Goal: Information Seeking & Learning: Check status

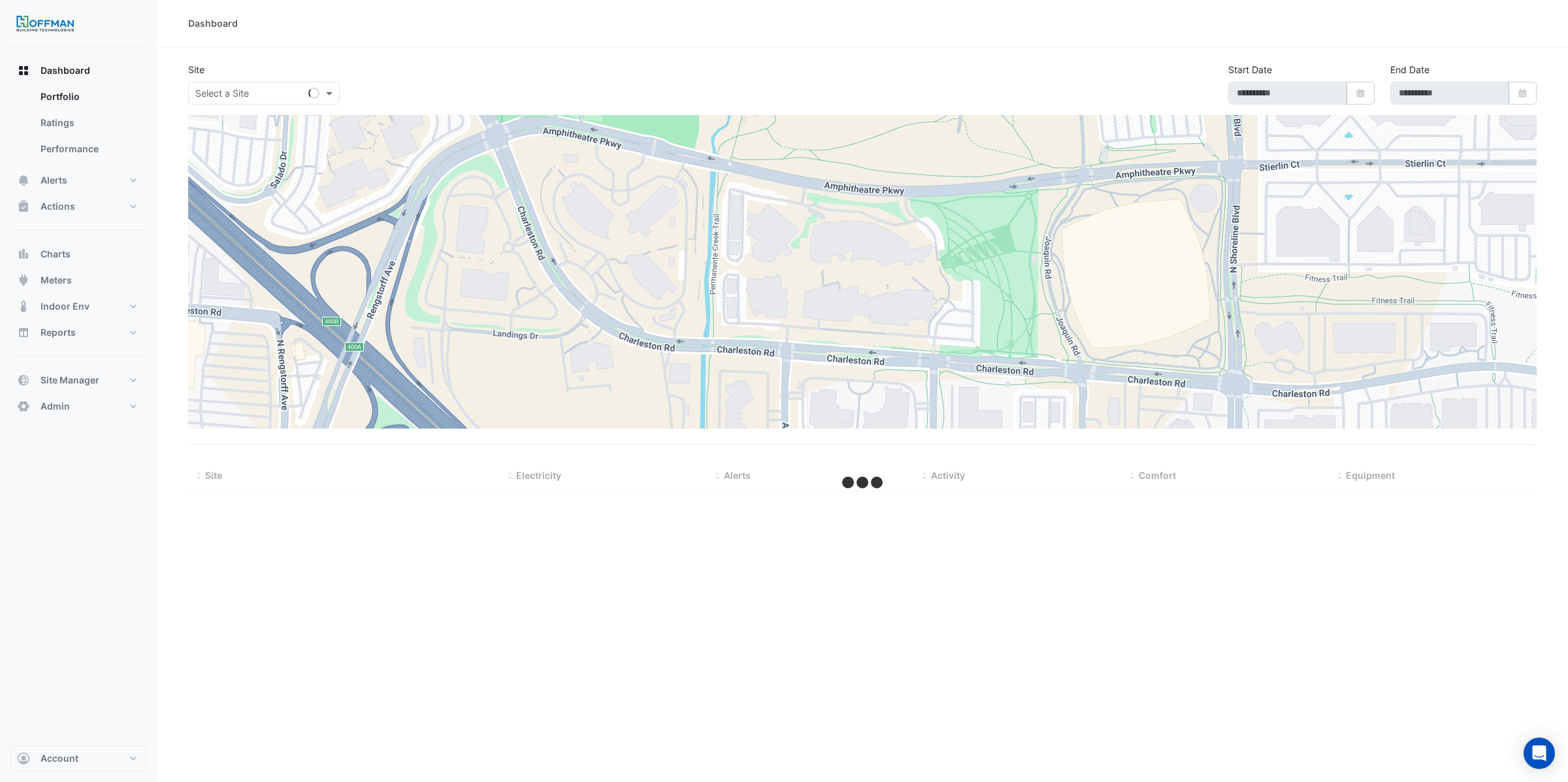
type input "**********"
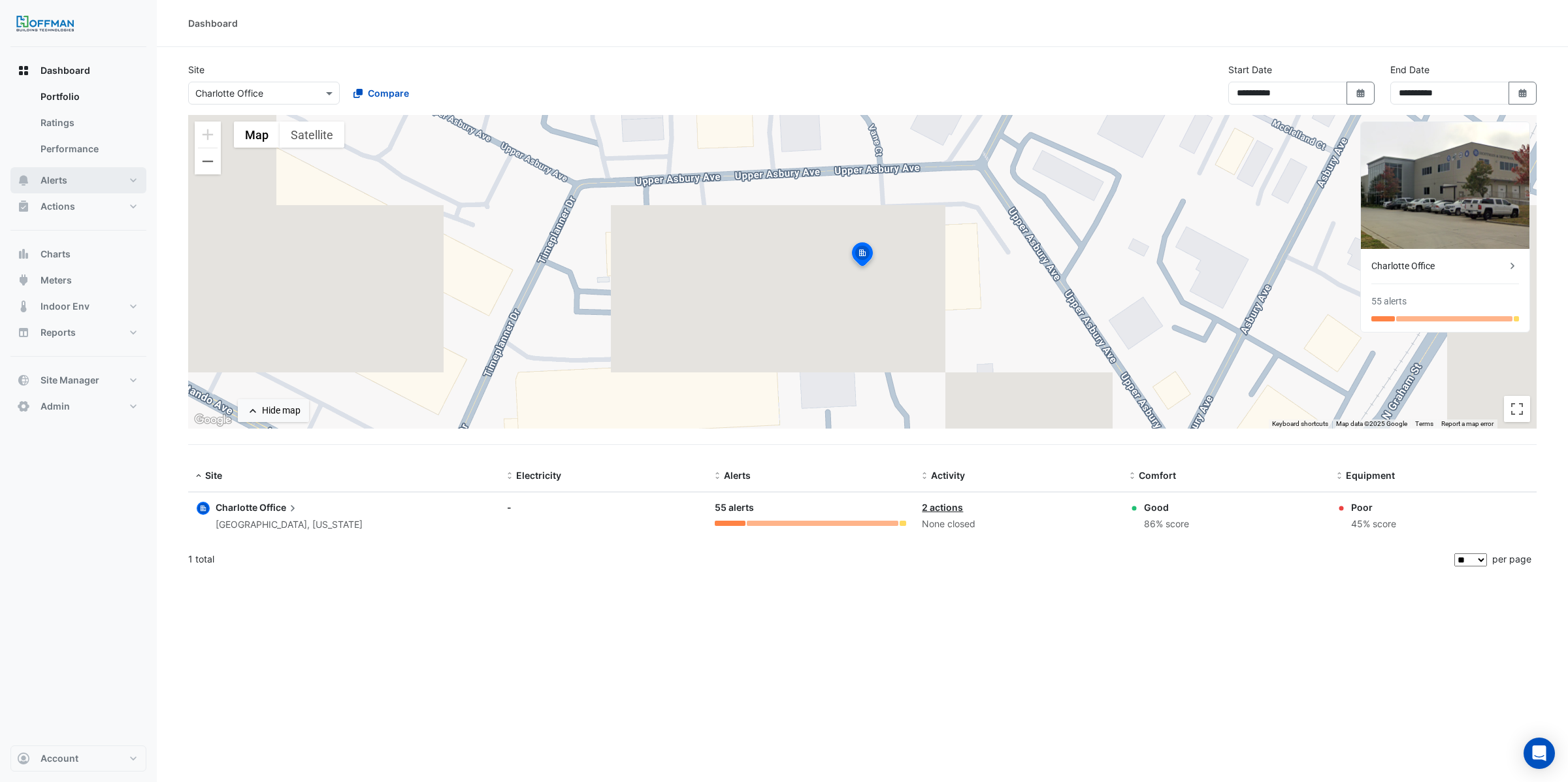
click at [66, 184] on span "Alerts" at bounding box center [54, 180] width 26 height 13
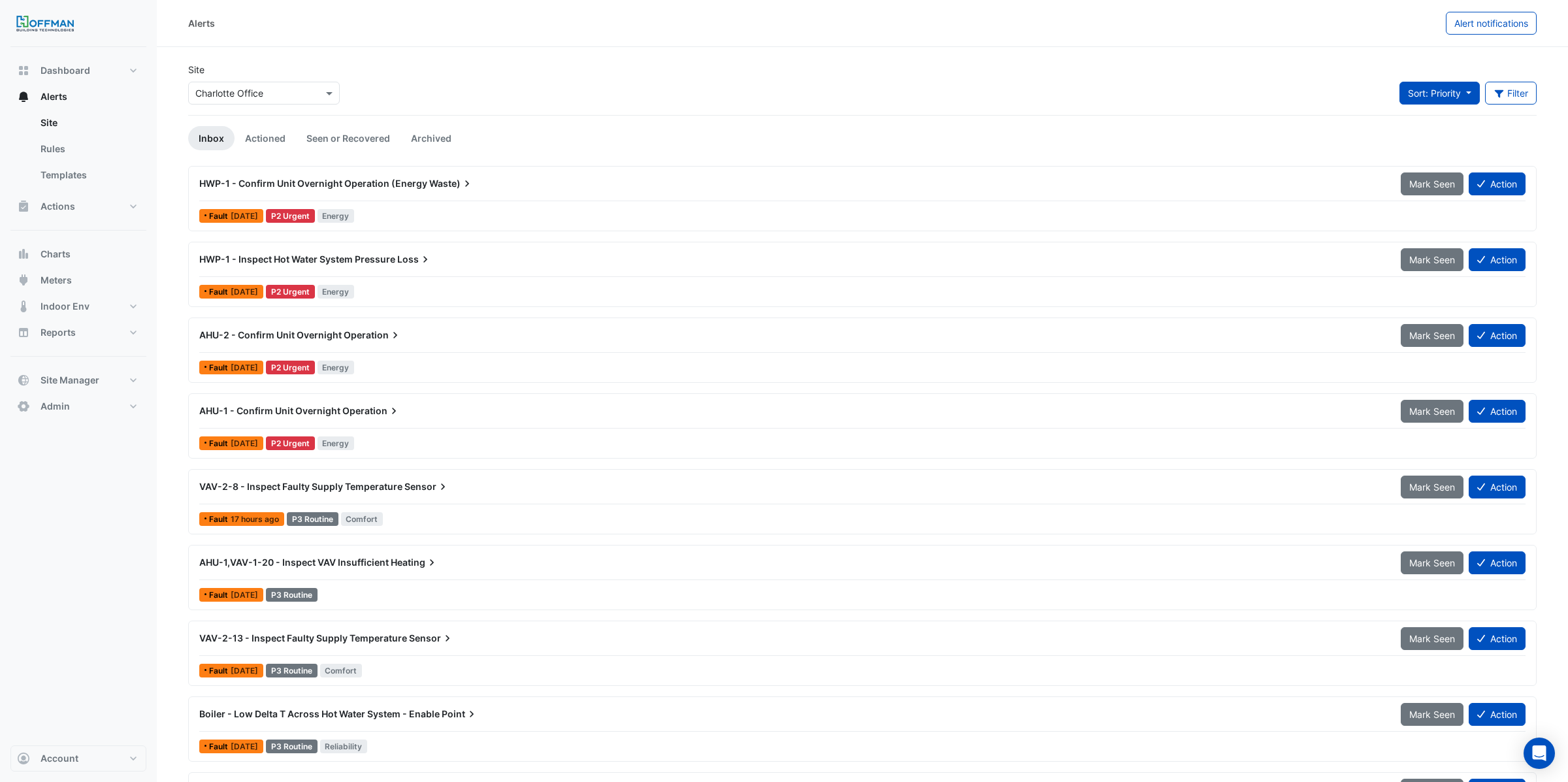
click at [1424, 94] on span "Sort: Priority" at bounding box center [1434, 93] width 53 height 11
click at [1414, 141] on li "Updated" at bounding box center [1449, 141] width 103 height 19
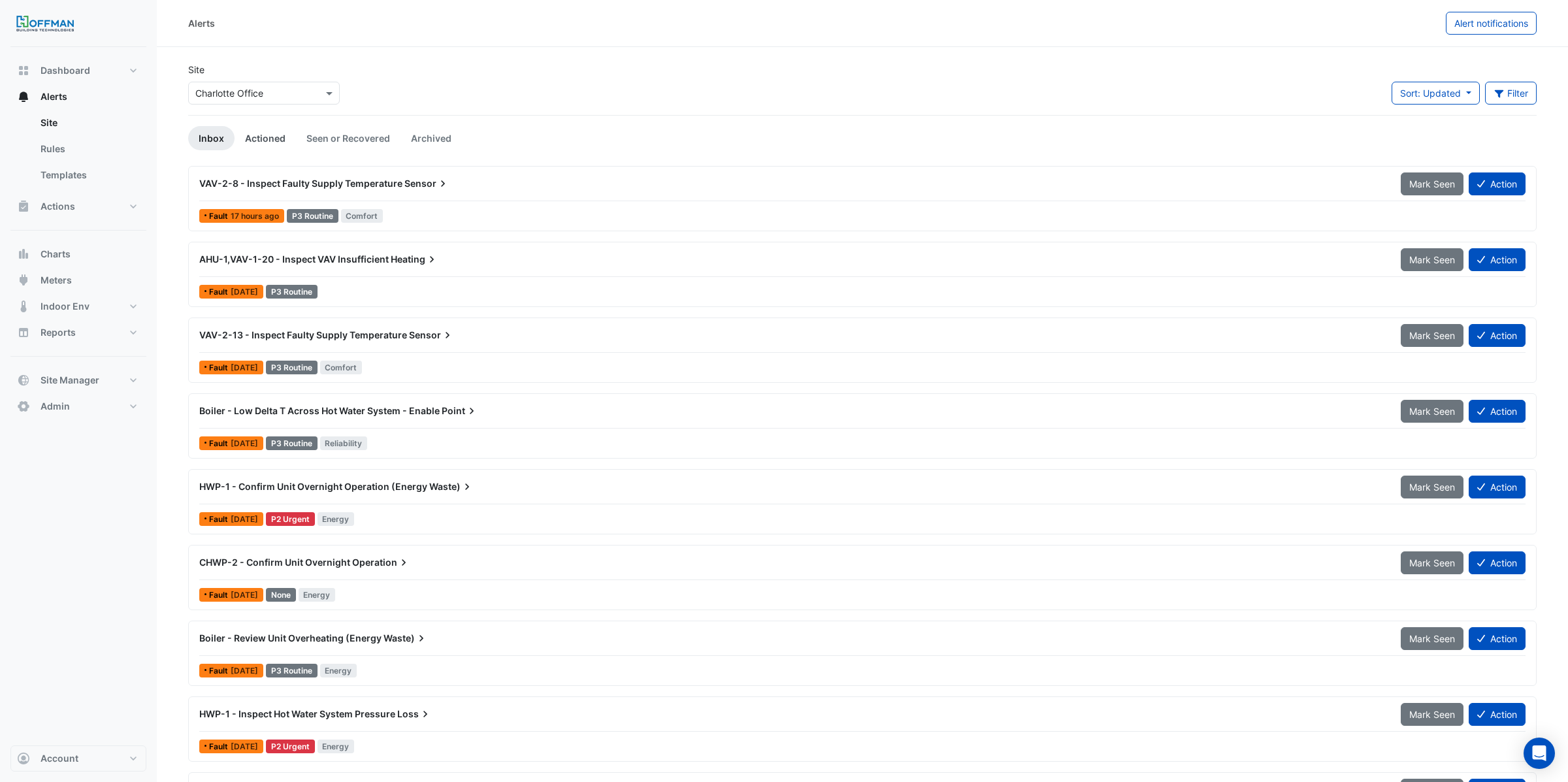
click at [272, 137] on link "Actioned" at bounding box center [265, 138] width 61 height 24
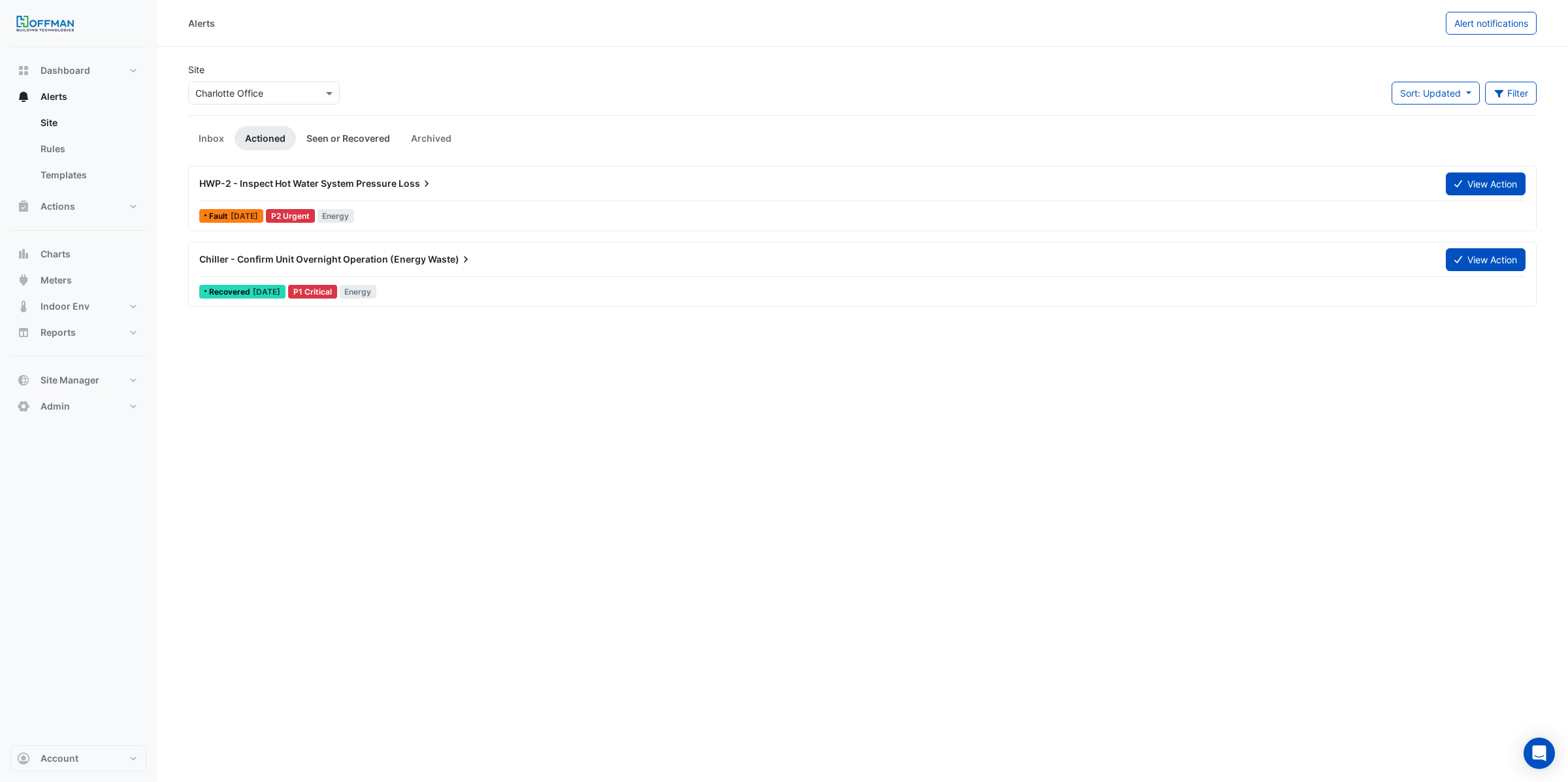
click at [376, 139] on link "Seen or Recovered" at bounding box center [348, 138] width 104 height 24
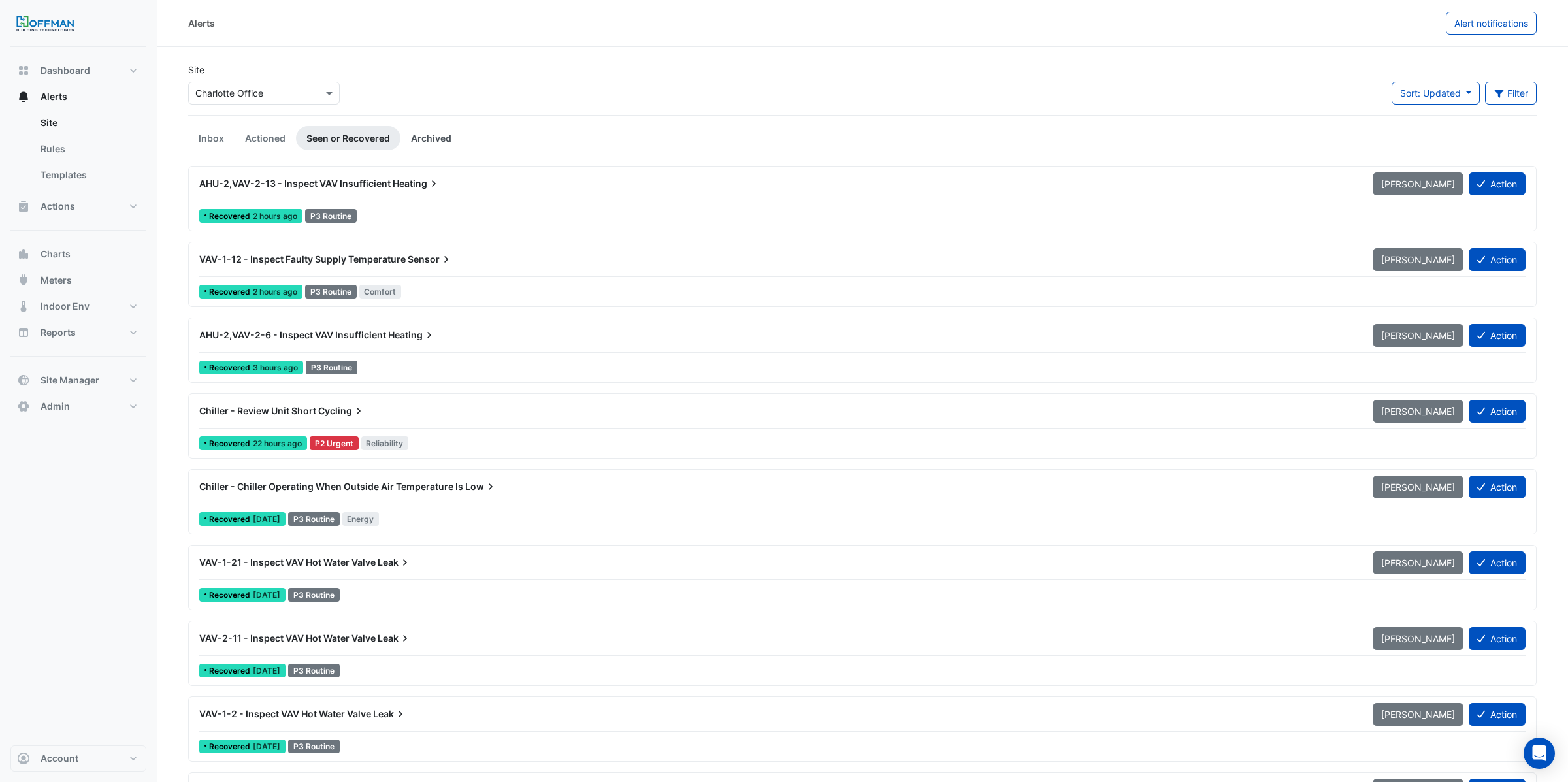
click at [445, 137] on link "Archived" at bounding box center [431, 138] width 61 height 24
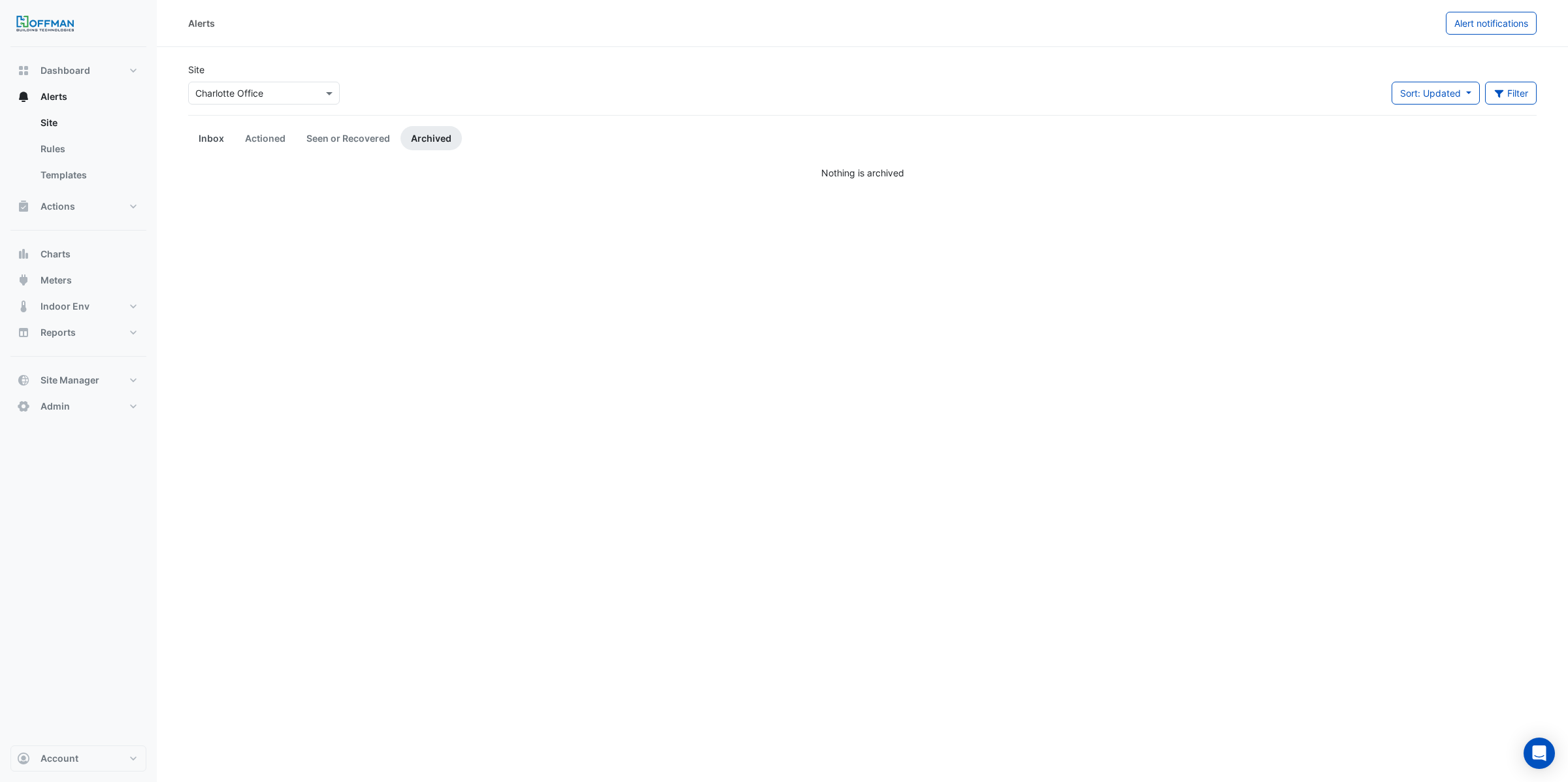
click at [204, 138] on link "Inbox" at bounding box center [211, 138] width 46 height 24
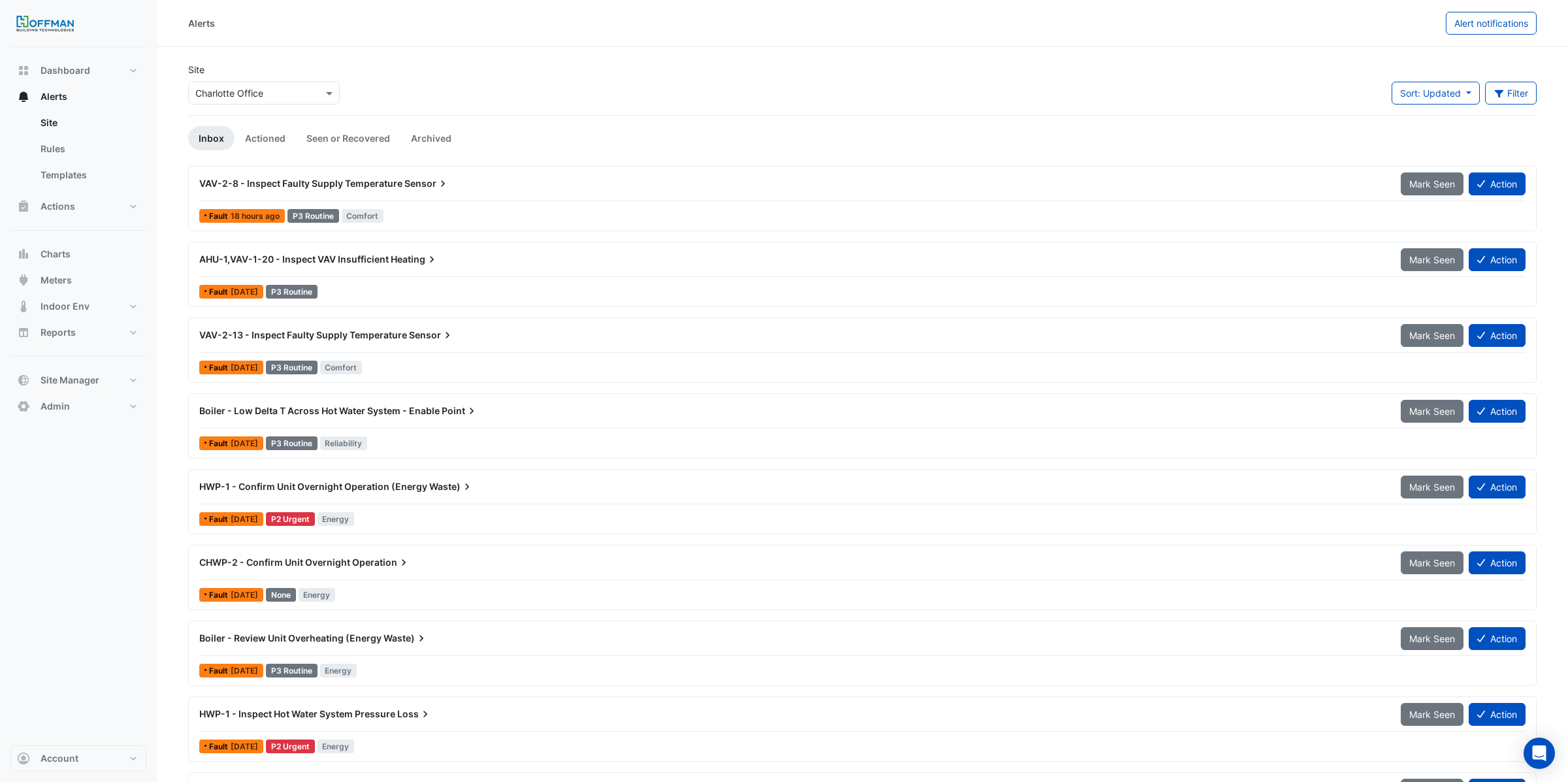
click at [277, 184] on span "VAV-2-8 - Inspect Faulty Supply Temperature" at bounding box center [301, 184] width 203 height 11
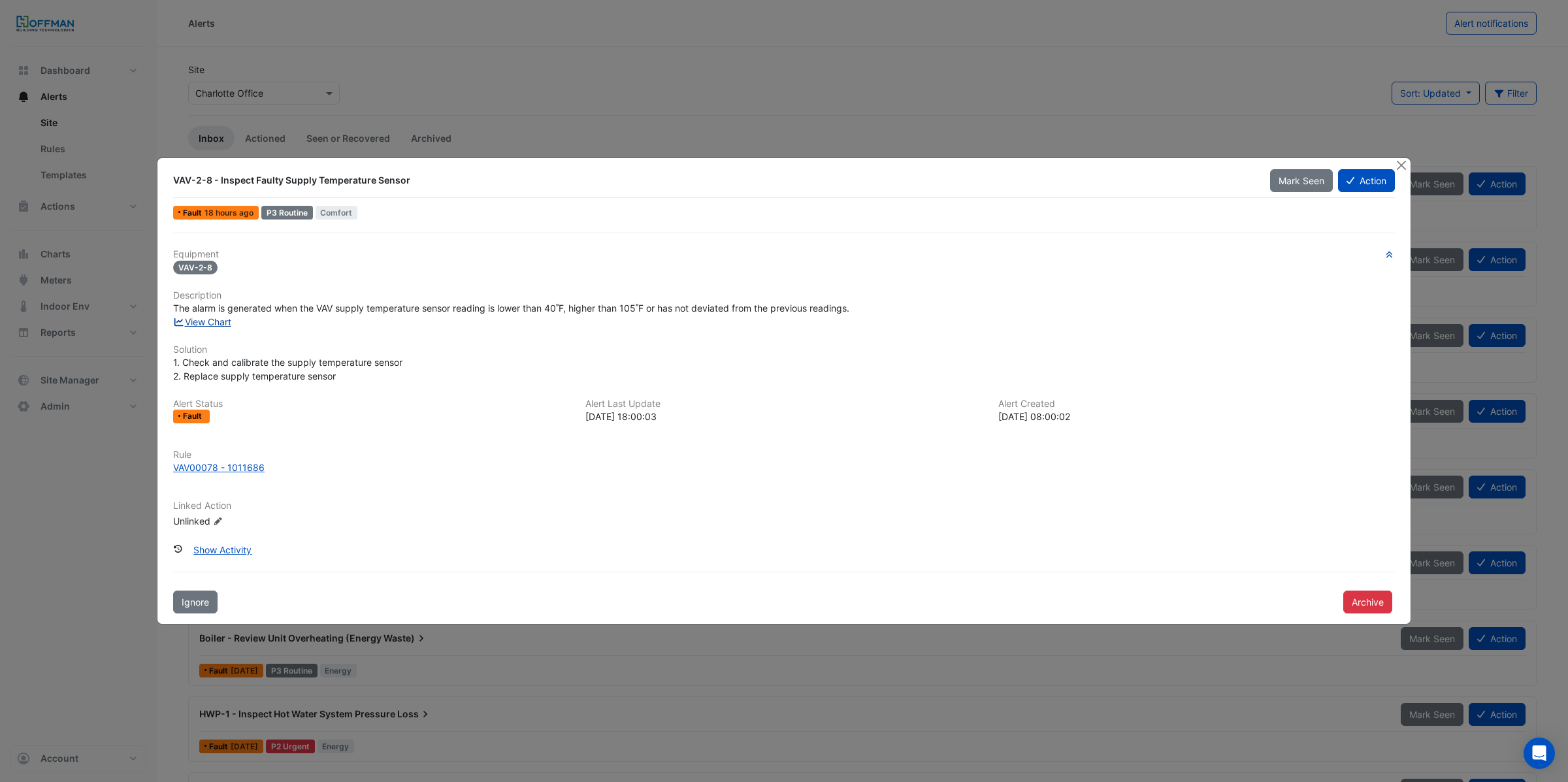
click at [206, 323] on link "View Chart" at bounding box center [202, 322] width 58 height 11
click at [1401, 166] on button "Close" at bounding box center [1401, 164] width 14 height 14
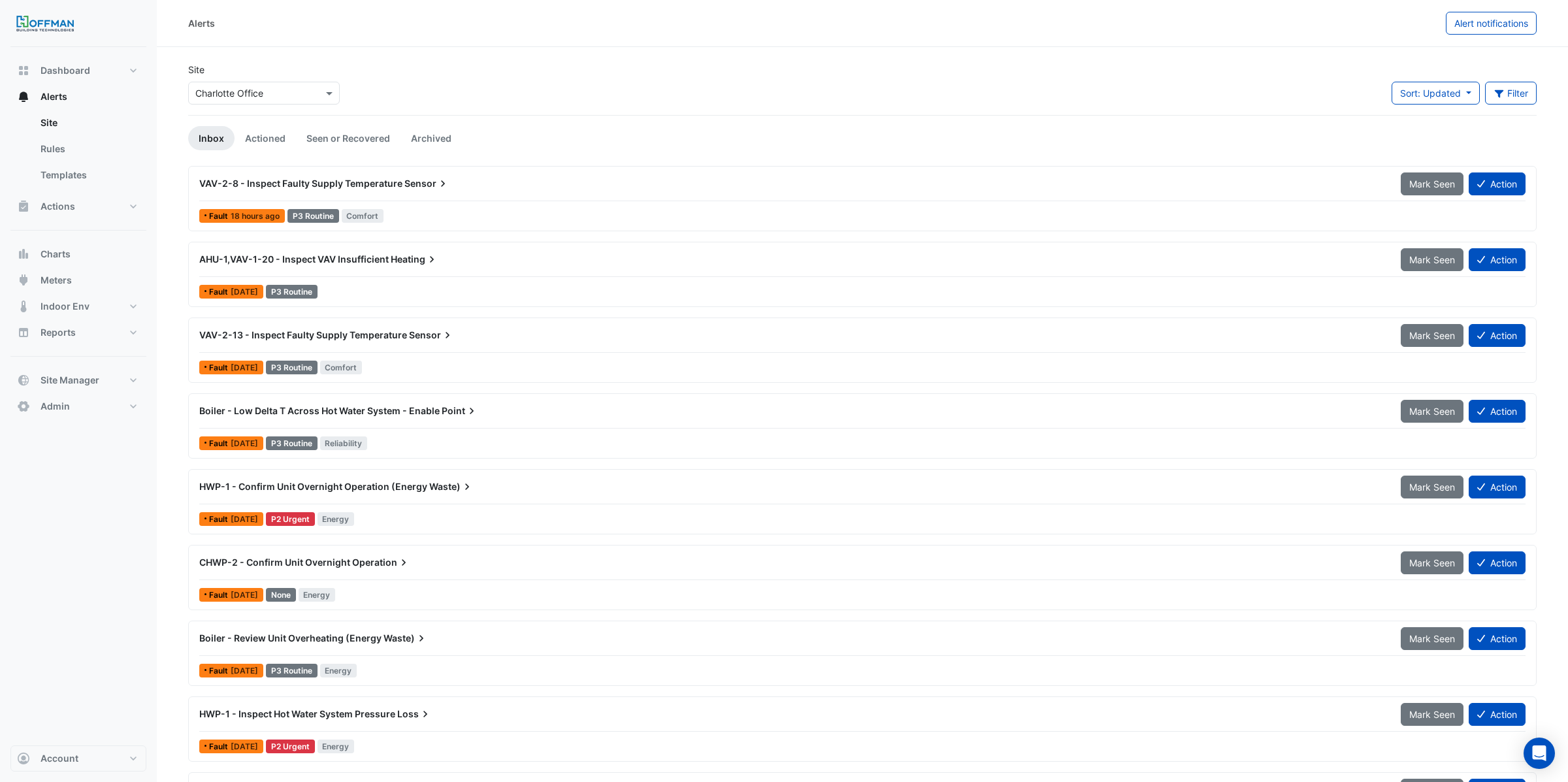
click at [364, 261] on span "AHU-1,VAV-1-20 - Inspect VAV Insufficient" at bounding box center [294, 259] width 189 height 11
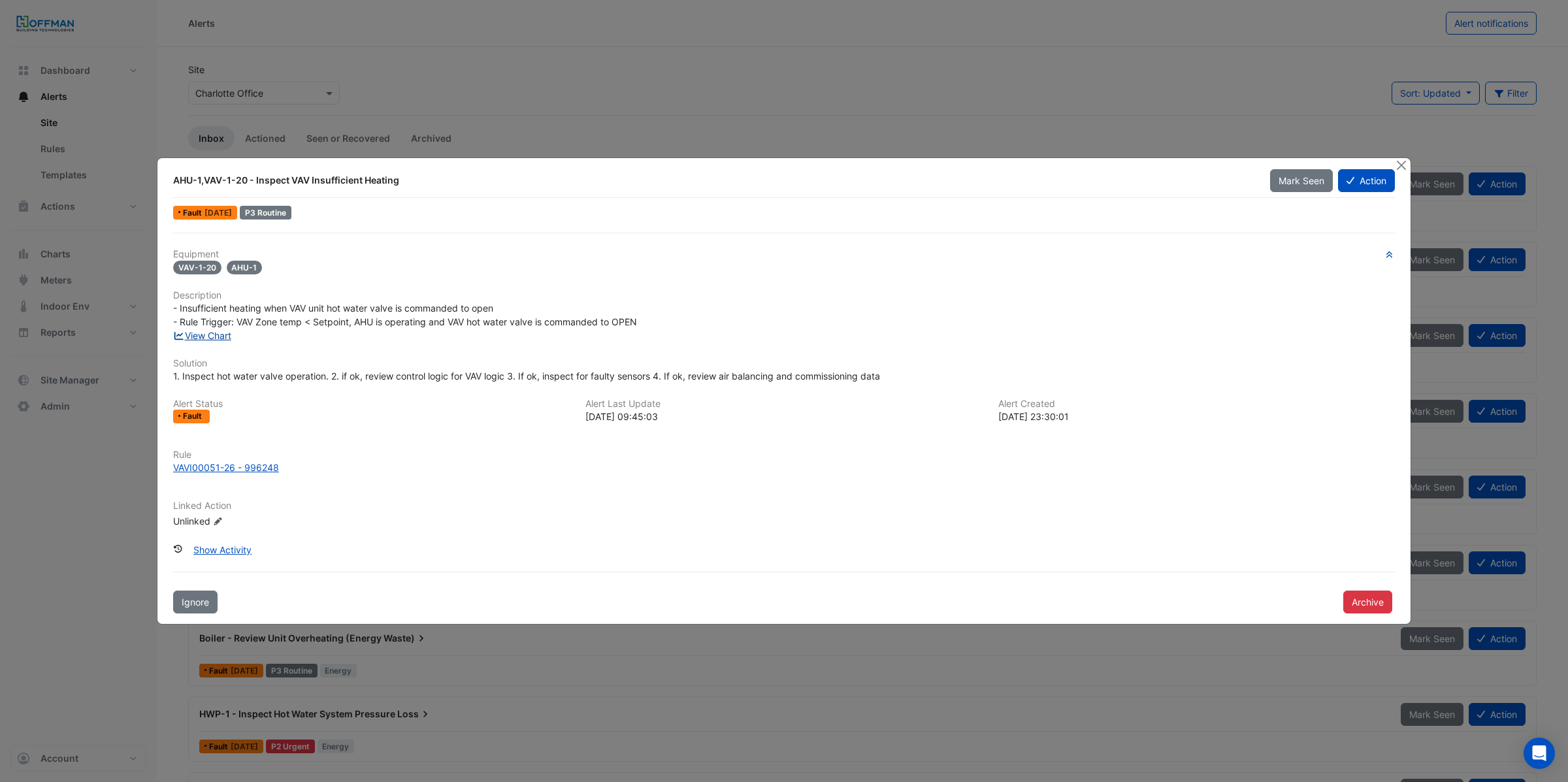
click at [203, 337] on link "View Chart" at bounding box center [202, 336] width 58 height 11
click at [1400, 166] on button "Close" at bounding box center [1401, 164] width 14 height 14
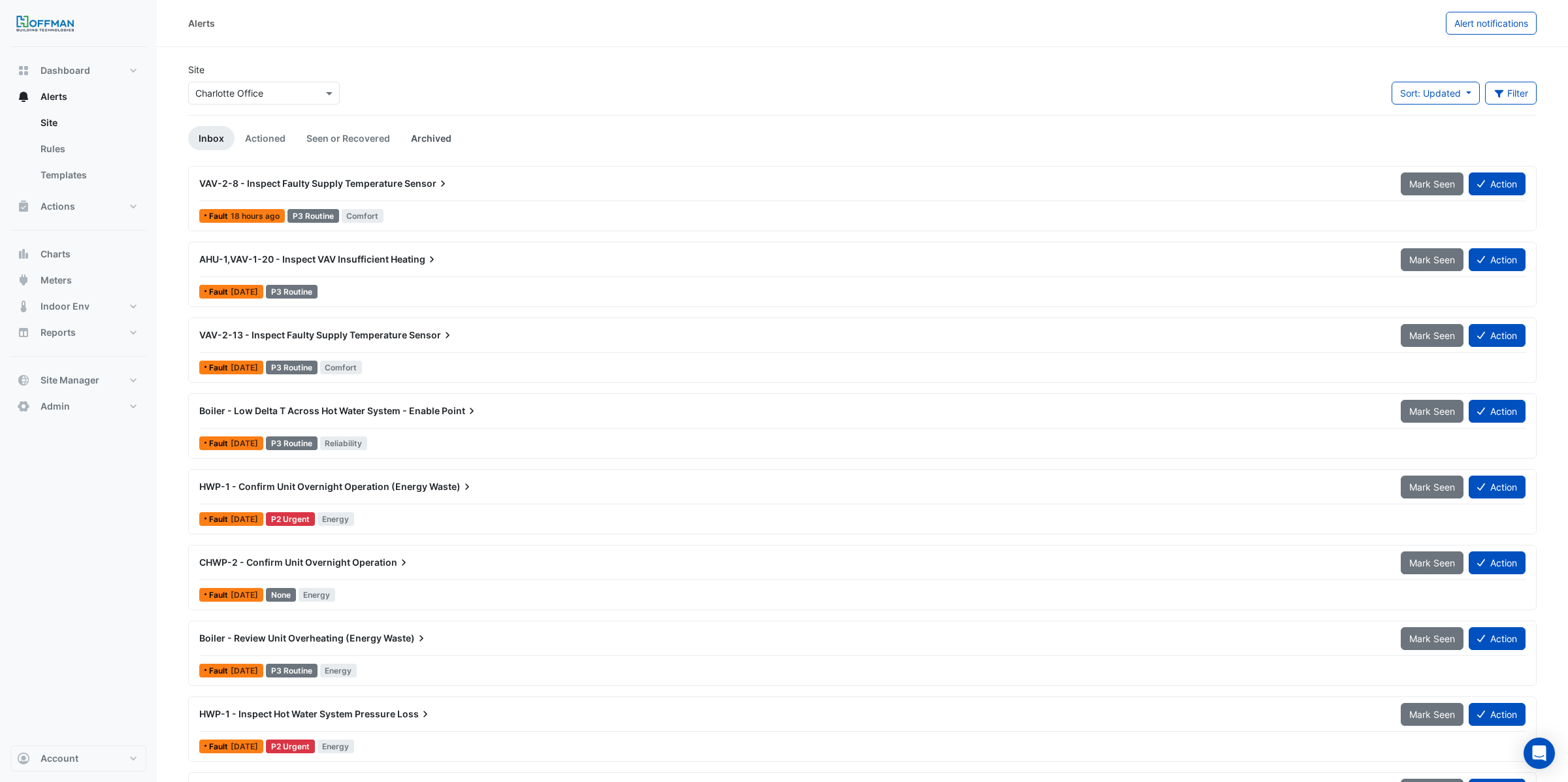
click at [422, 138] on link "Archived" at bounding box center [431, 138] width 61 height 24
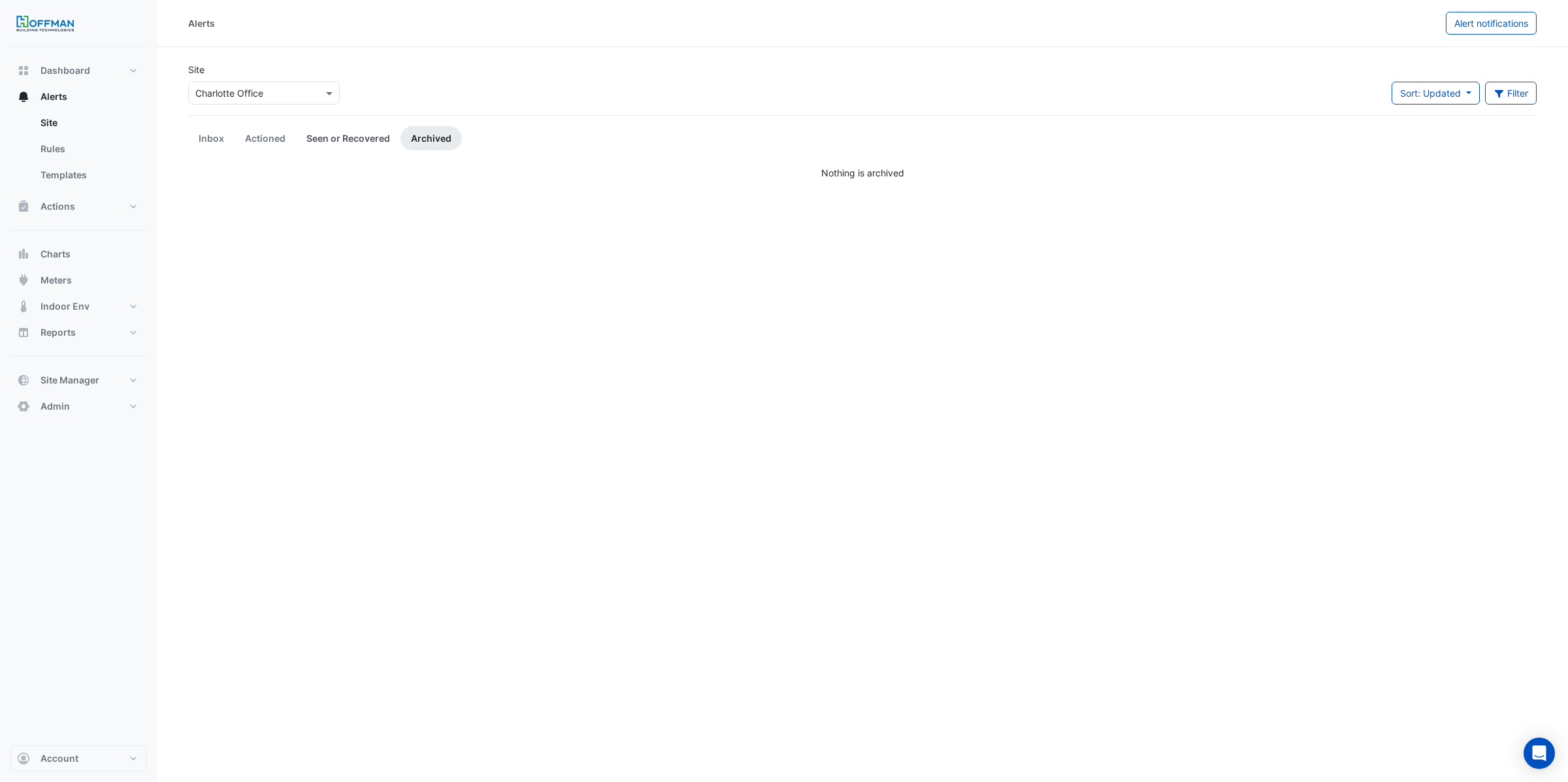
click at [370, 137] on link "Seen or Recovered" at bounding box center [348, 138] width 104 height 24
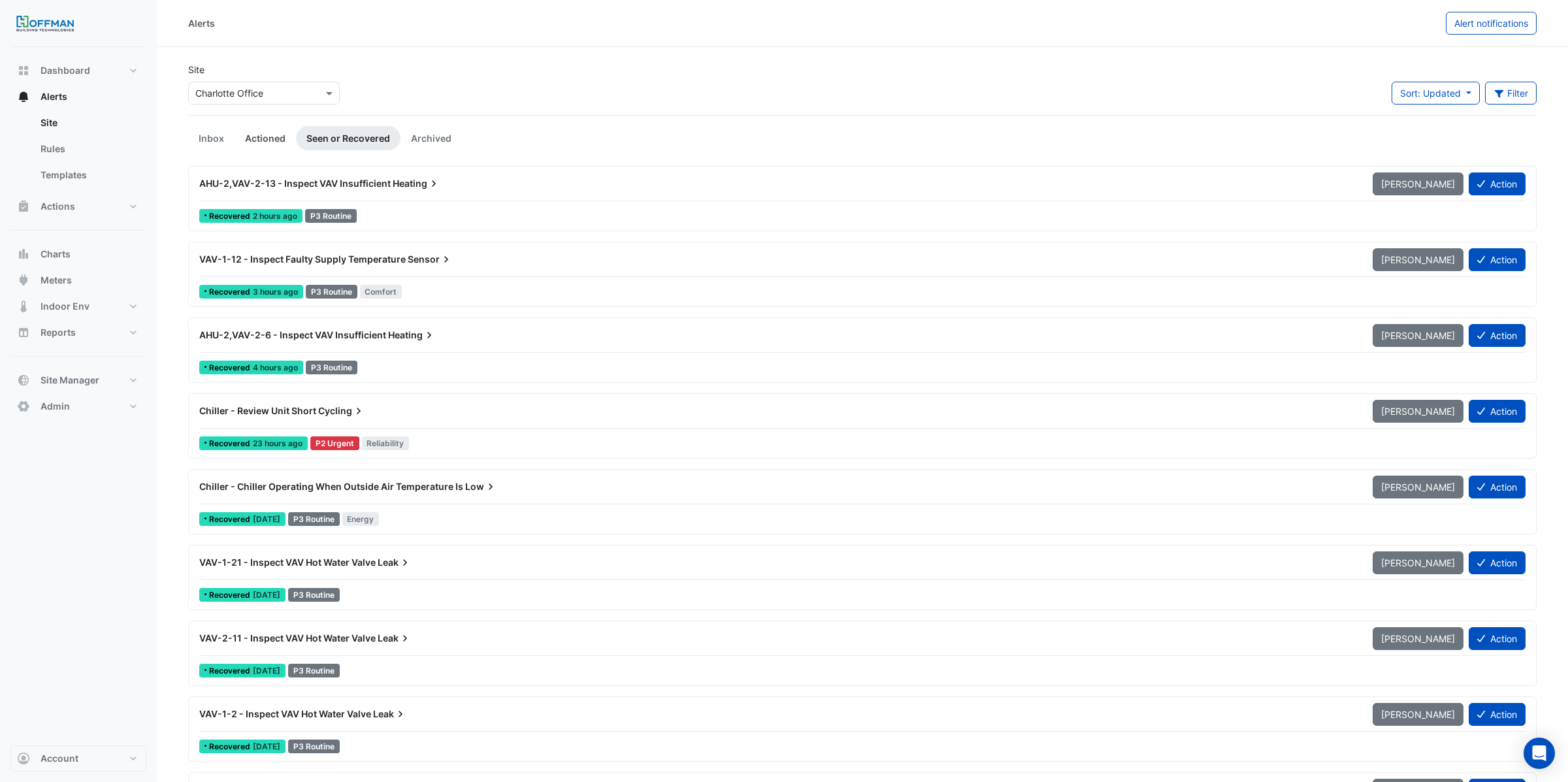
click at [264, 139] on link "Actioned" at bounding box center [265, 138] width 61 height 24
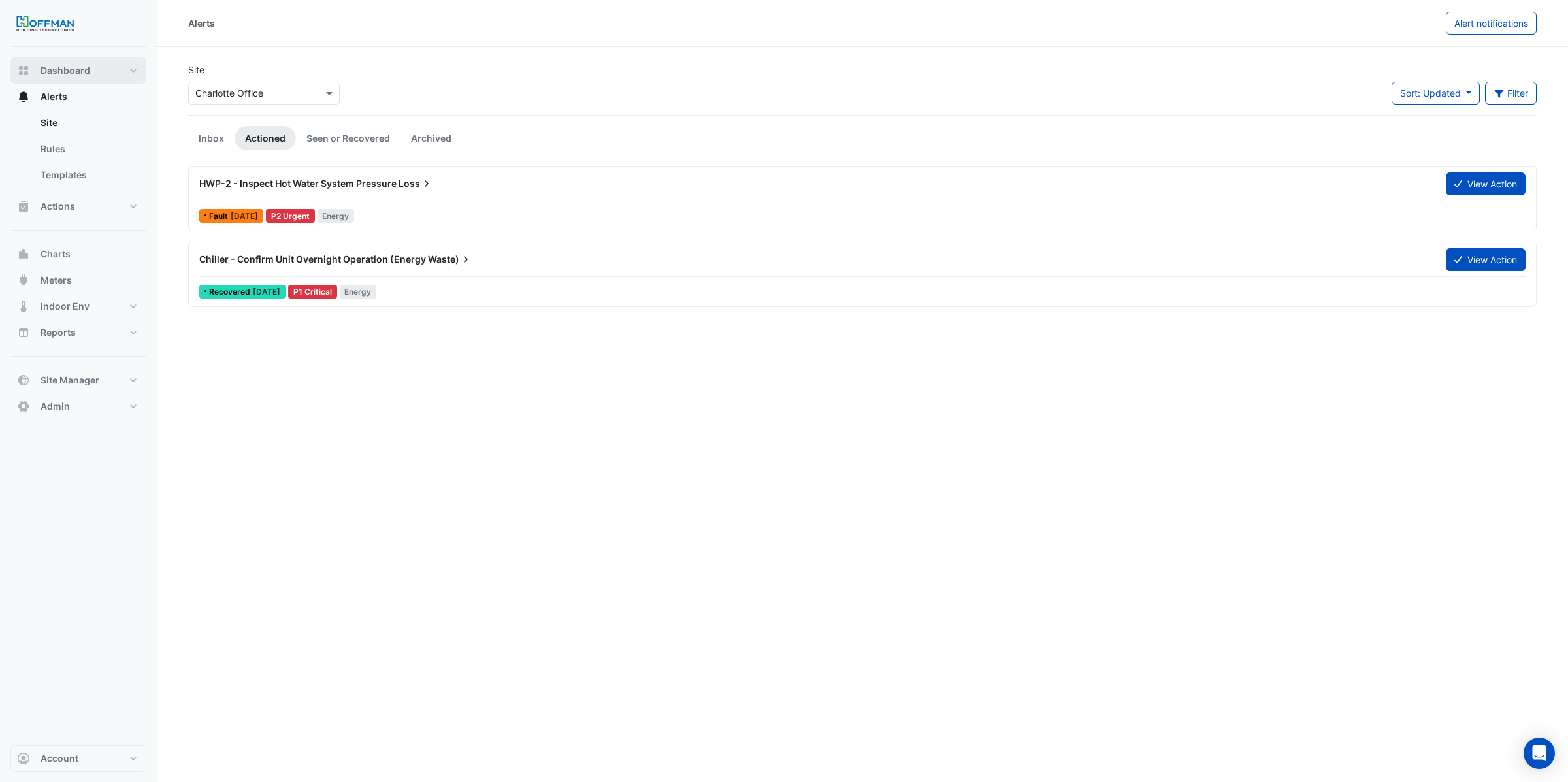
click at [61, 67] on span "Dashboard" at bounding box center [65, 71] width 49 height 13
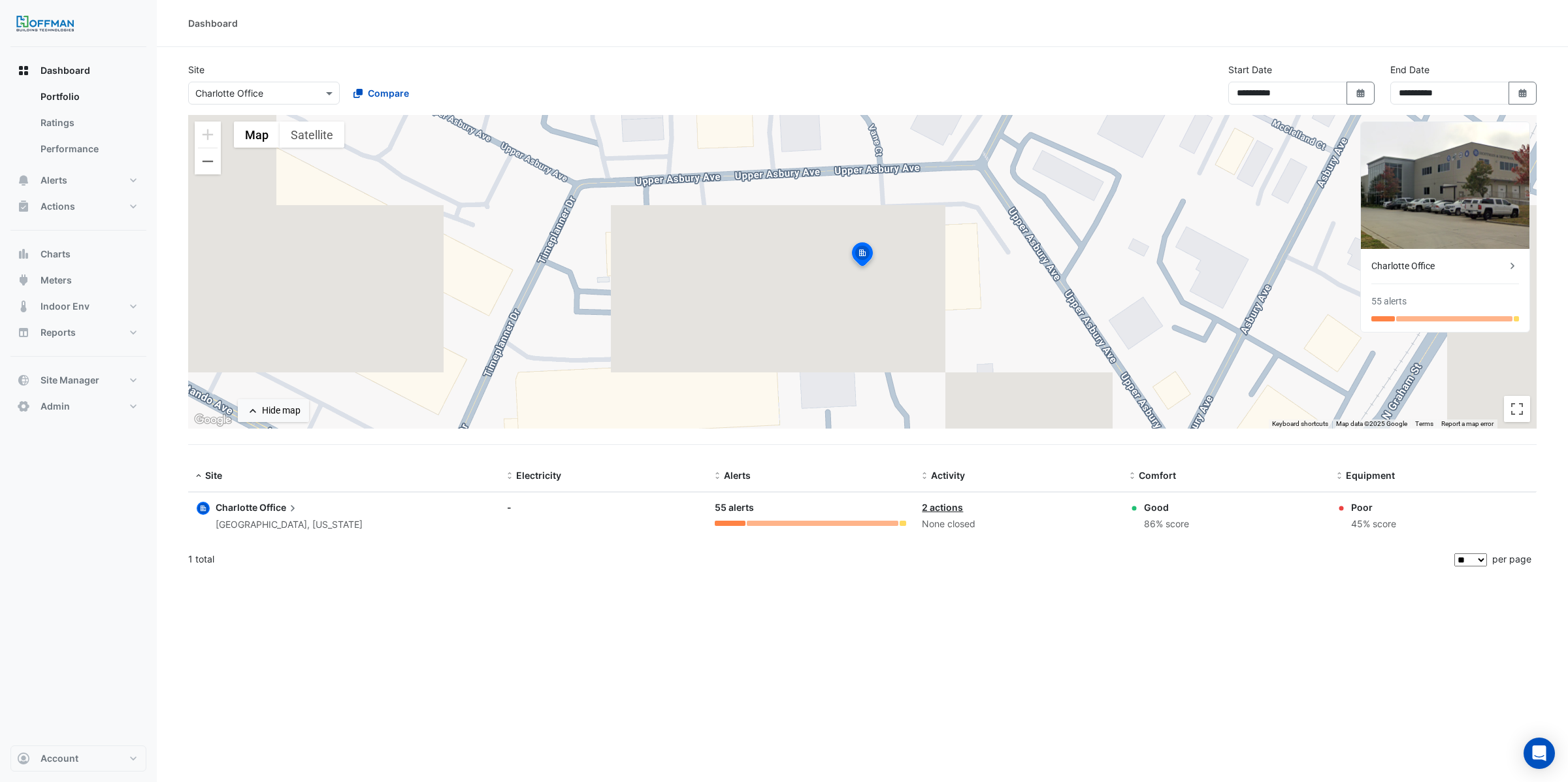
click at [260, 509] on span "Office" at bounding box center [279, 508] width 40 height 14
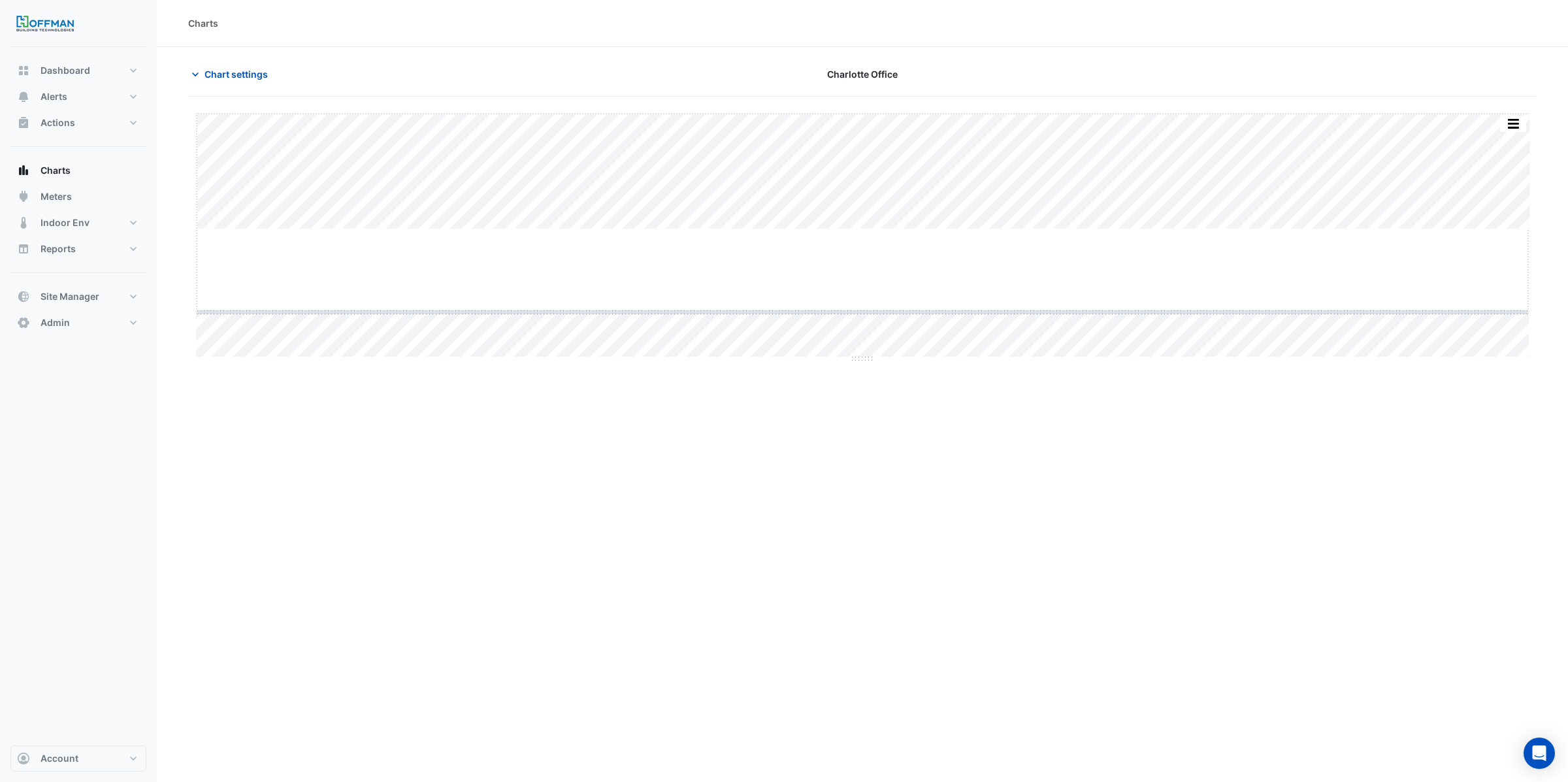
drag, startPoint x: 857, startPoint y: 229, endPoint x: 855, endPoint y: 312, distance: 83.0
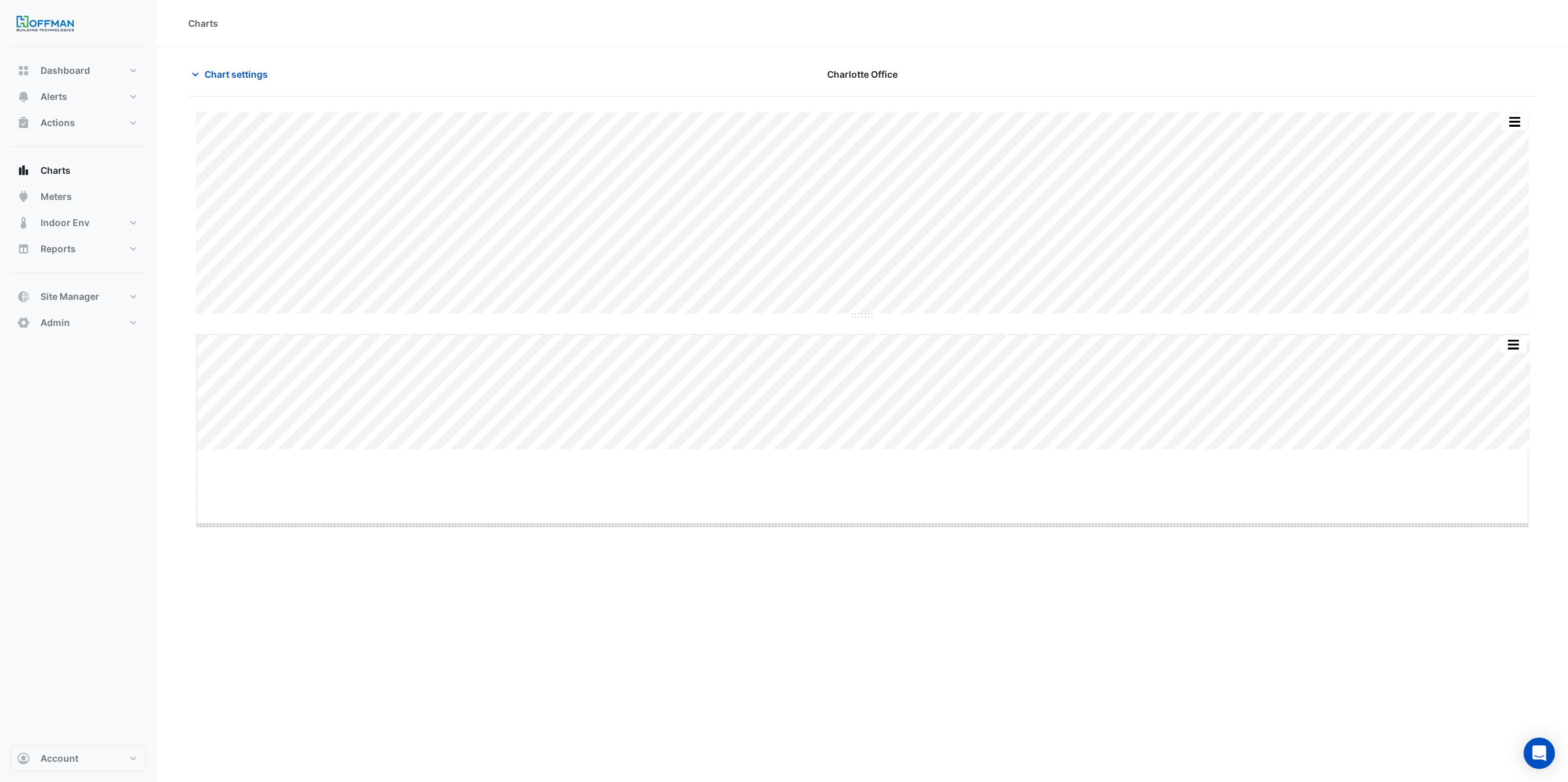
drag, startPoint x: 866, startPoint y: 450, endPoint x: 864, endPoint y: 525, distance: 75.0
drag, startPoint x: 861, startPoint y: 315, endPoint x: 858, endPoint y: 265, distance: 50.1
drag, startPoint x: 858, startPoint y: 271, endPoint x: 850, endPoint y: 350, distance: 79.4
drag, startPoint x: 863, startPoint y: 567, endPoint x: 853, endPoint y: 612, distance: 46.1
drag, startPoint x: 855, startPoint y: 229, endPoint x: 847, endPoint y: 303, distance: 74.4
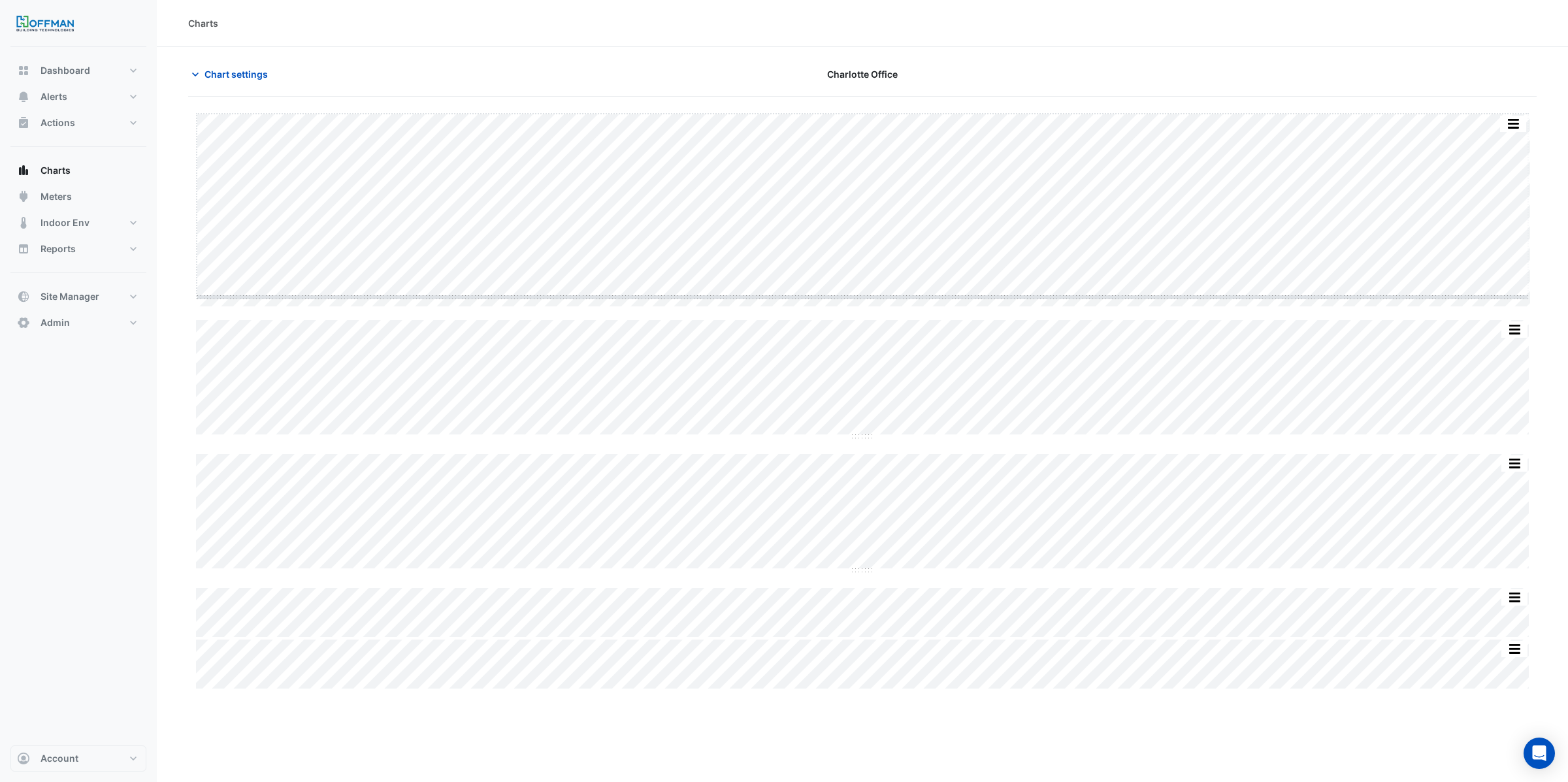
drag, startPoint x: 858, startPoint y: 308, endPoint x: 859, endPoint y: 298, distance: 10.0
drag, startPoint x: 856, startPoint y: 436, endPoint x: 854, endPoint y: 478, distance: 42.0
